Goal: Transaction & Acquisition: Download file/media

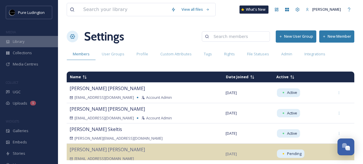
click at [40, 45] on div "Library" at bounding box center [29, 41] width 58 height 11
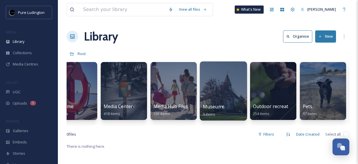
scroll to position [0, 667]
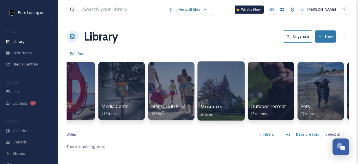
click at [220, 88] on div at bounding box center [221, 90] width 47 height 59
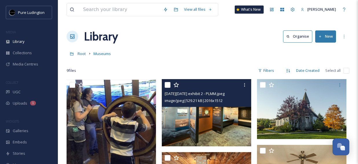
click at [184, 115] on img at bounding box center [207, 112] width 90 height 67
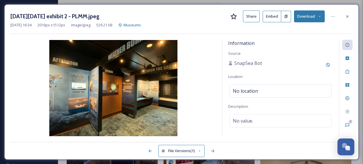
click at [318, 16] on icon at bounding box center [319, 16] width 4 height 4
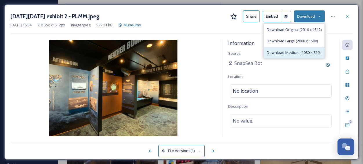
click at [291, 49] on div "Download Medium (1080 x 810)" at bounding box center [294, 52] width 61 height 11
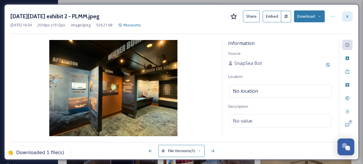
click at [348, 15] on icon at bounding box center [347, 16] width 2 height 2
